Goal: Task Accomplishment & Management: Complete application form

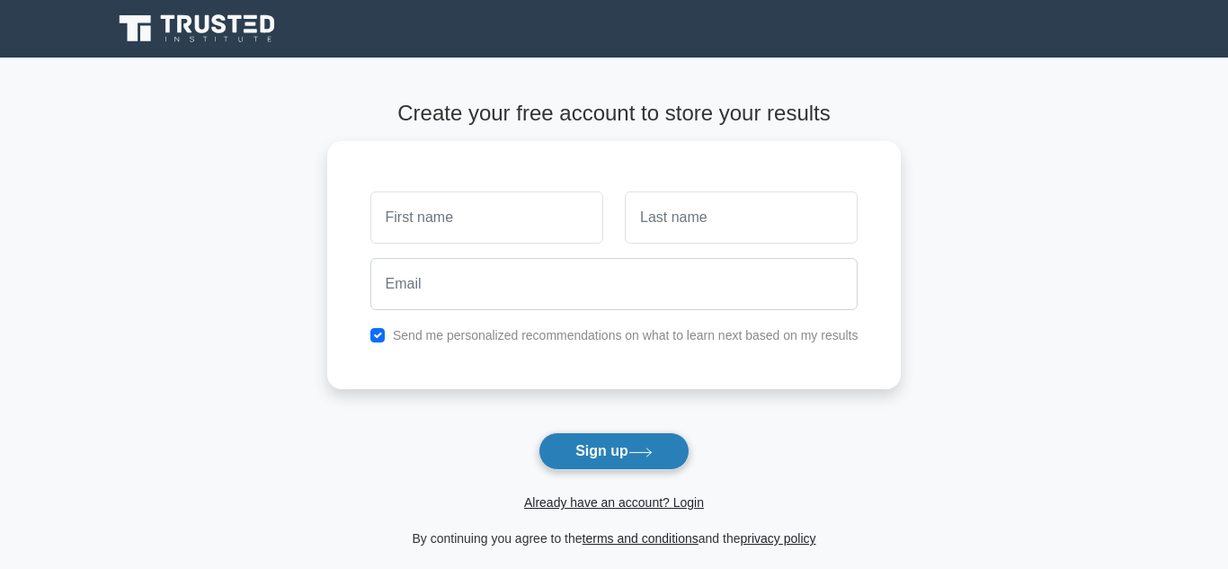
click at [622, 455] on button "Sign up" at bounding box center [613, 451] width 151 height 38
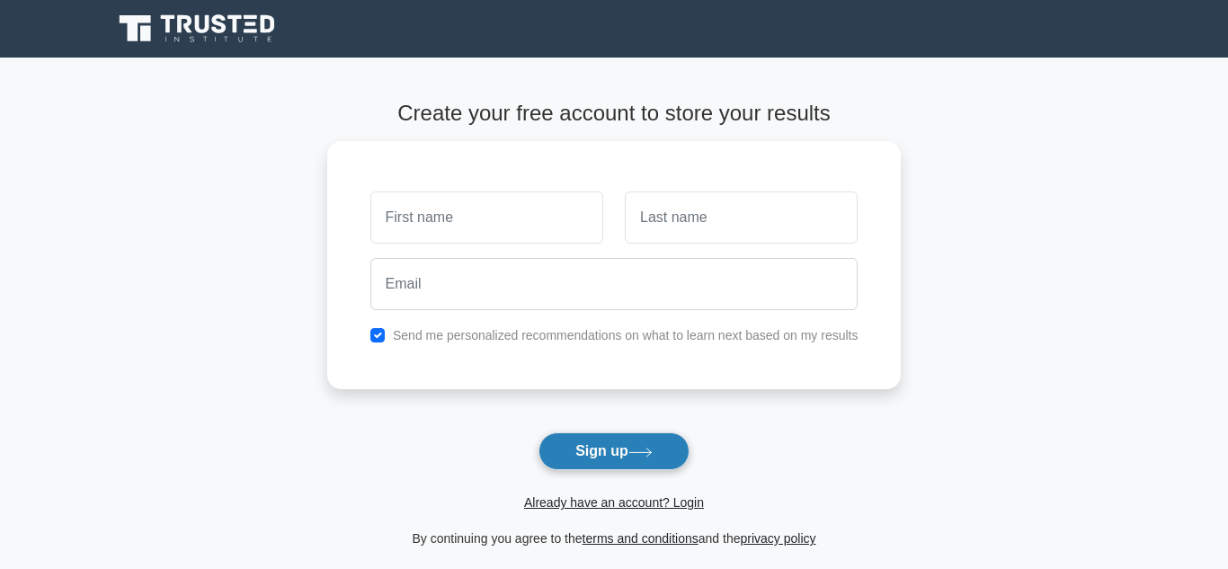
click at [622, 455] on button "Sign up" at bounding box center [613, 451] width 151 height 38
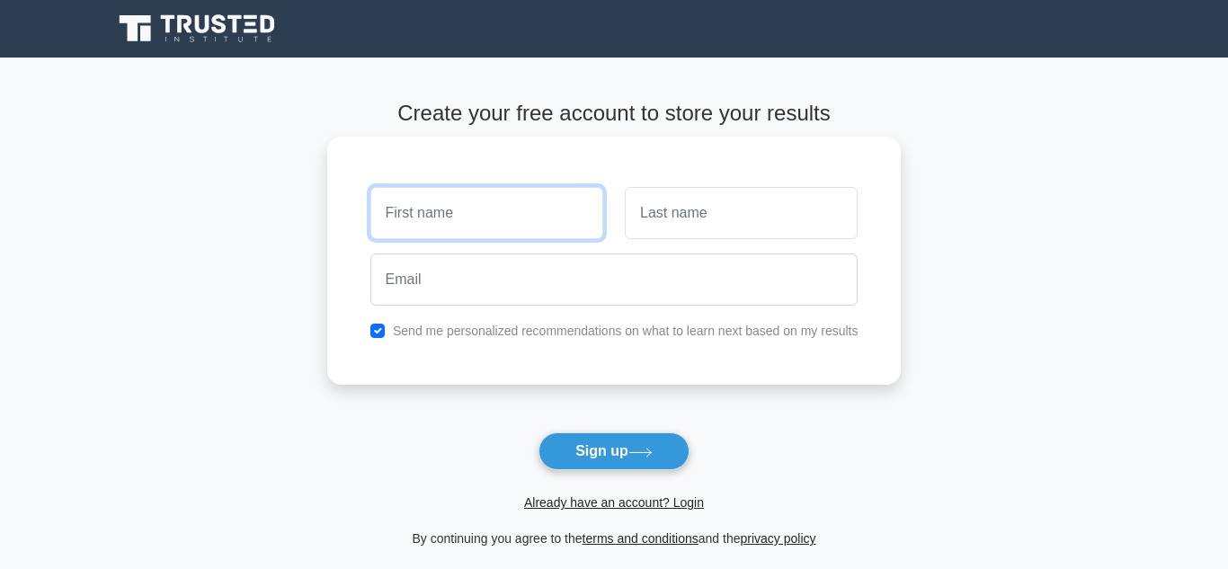
click at [515, 221] on input "text" at bounding box center [486, 213] width 233 height 52
